Goal: Find contact information: Obtain details needed to contact an individual or organization

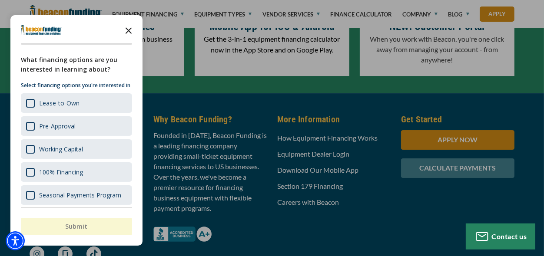
click at [125, 30] on icon "Close the survey" at bounding box center [128, 29] width 17 height 17
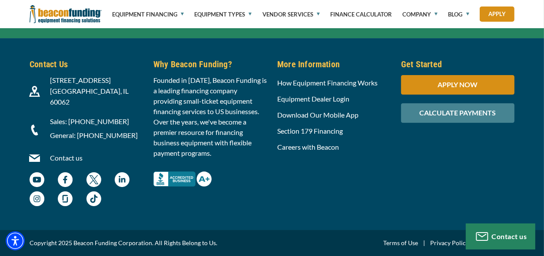
scroll to position [2892, 0]
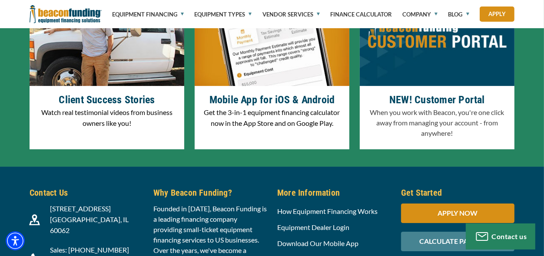
scroll to position [2806, 0]
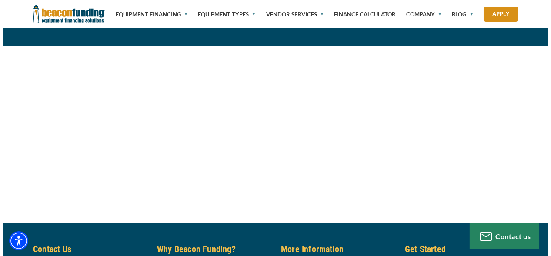
scroll to position [982, 0]
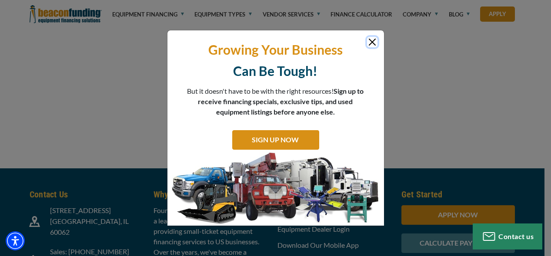
click at [371, 43] on button "Close" at bounding box center [372, 42] width 10 height 10
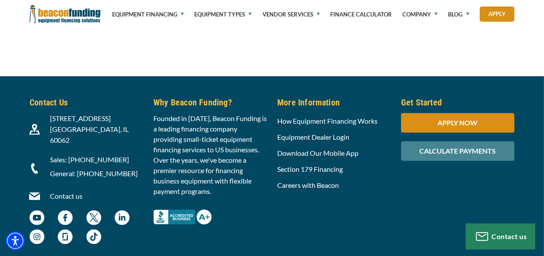
scroll to position [1076, 0]
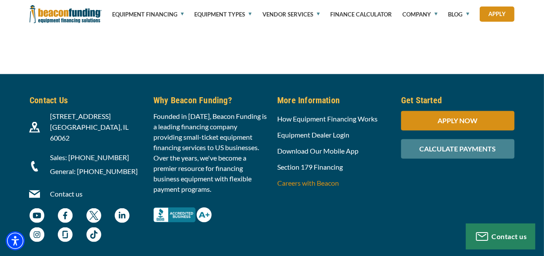
click at [301, 179] on link "Careers with Beacon" at bounding box center [308, 183] width 62 height 8
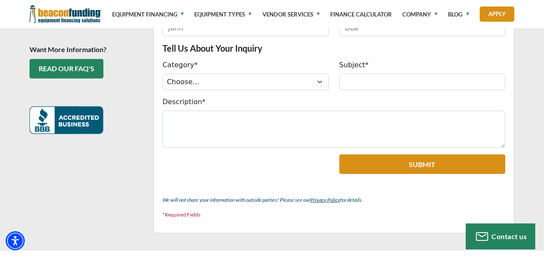
scroll to position [364, 0]
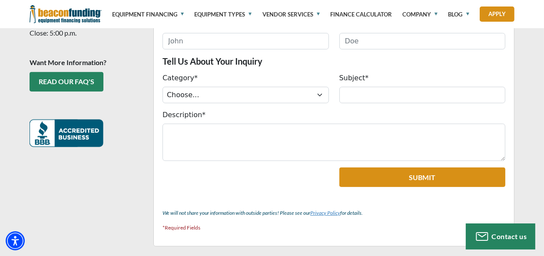
click at [318, 210] on link "Privacy Policy" at bounding box center [325, 213] width 30 height 7
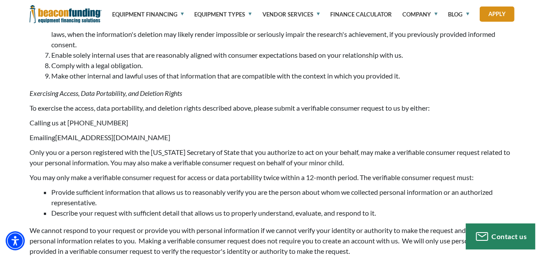
scroll to position [2642, 0]
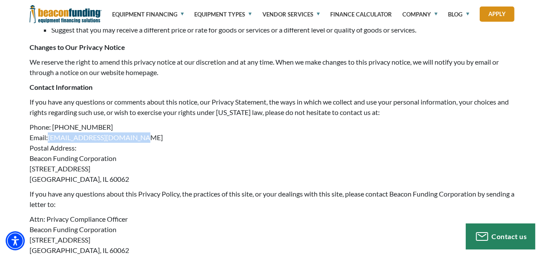
drag, startPoint x: 137, startPoint y: 145, endPoint x: 51, endPoint y: 146, distance: 86.0
click at [51, 146] on p "Phone: 847-291-6494 Email: privacy@beaconfunding.com Postal Address: Beacon Fun…" at bounding box center [272, 153] width 485 height 63
copy p "privacy@beaconfunding.com"
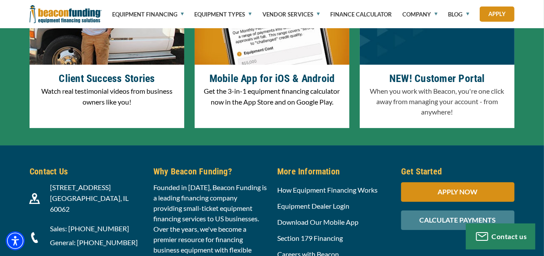
scroll to position [2806, 0]
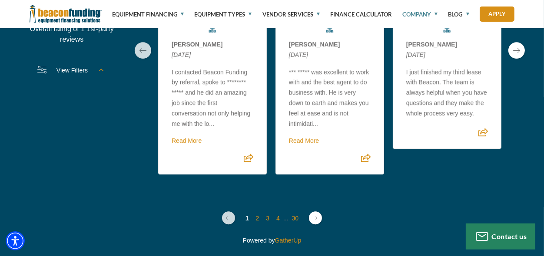
scroll to position [2416, 0]
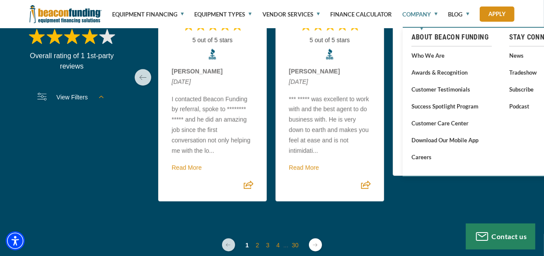
click at [435, 13] on link "Company" at bounding box center [419, 14] width 35 height 29
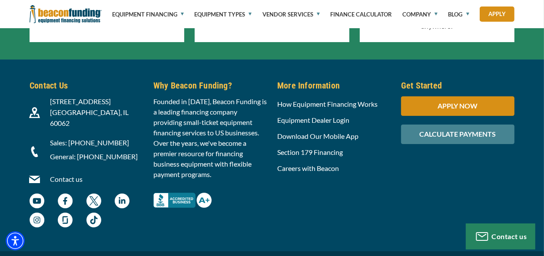
scroll to position [2892, 0]
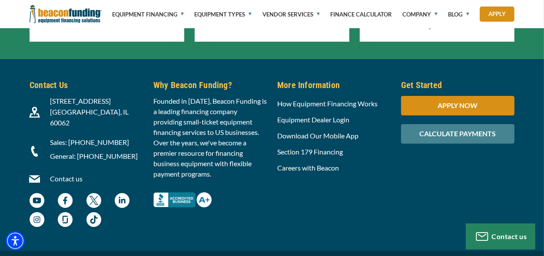
click at [66, 175] on link "Contact us" at bounding box center [66, 179] width 33 height 8
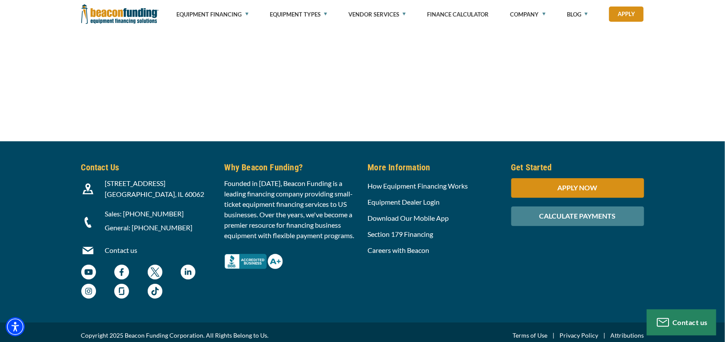
scroll to position [810, 0]
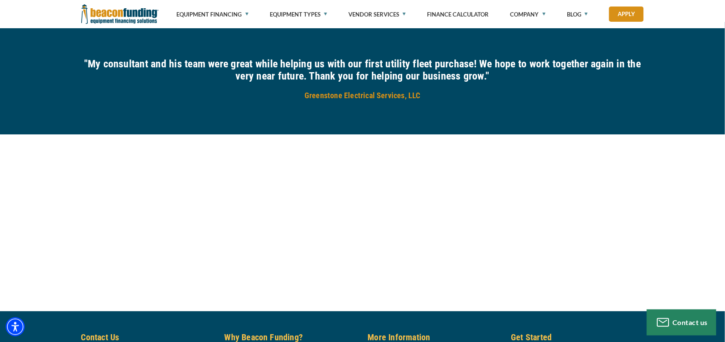
click at [544, 256] on div at bounding box center [362, 222] width 725 height 177
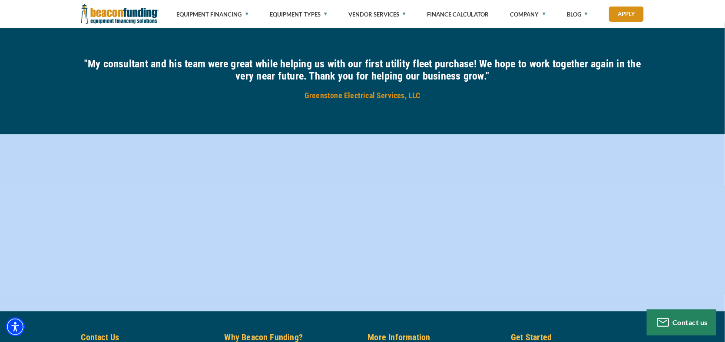
click at [544, 256] on div at bounding box center [362, 222] width 725 height 177
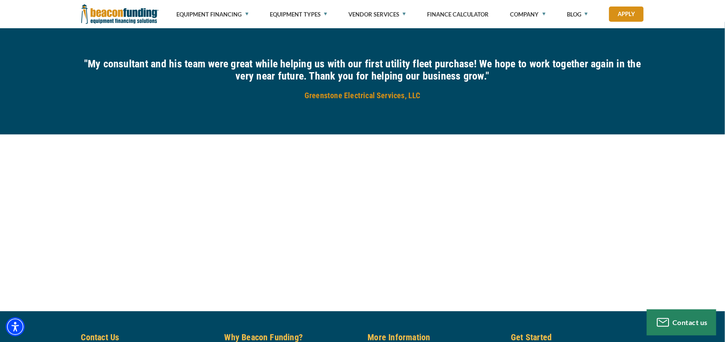
click at [544, 256] on div at bounding box center [362, 222] width 725 height 177
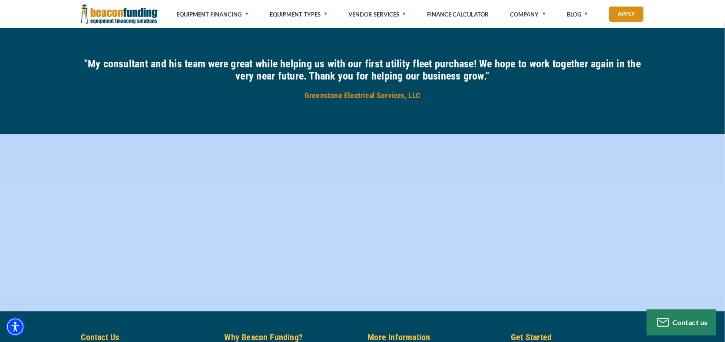
click at [544, 256] on div at bounding box center [362, 222] width 725 height 177
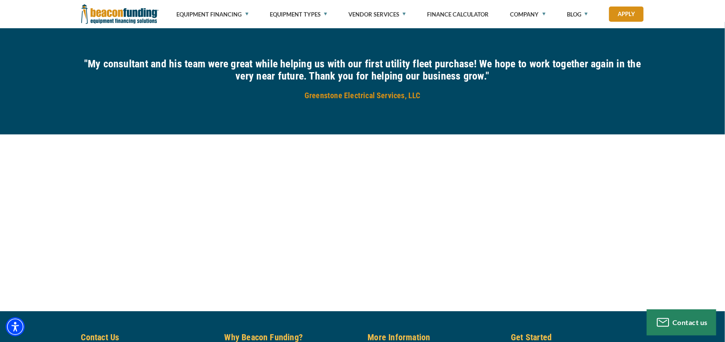
drag, startPoint x: 444, startPoint y: 241, endPoint x: 472, endPoint y: 285, distance: 52.9
click at [472, 256] on div at bounding box center [362, 222] width 725 height 177
